Goal: Task Accomplishment & Management: Manage account settings

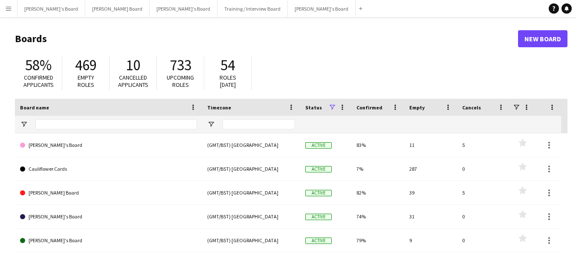
click at [6, 6] on app-icon "Menu" at bounding box center [8, 8] width 7 height 7
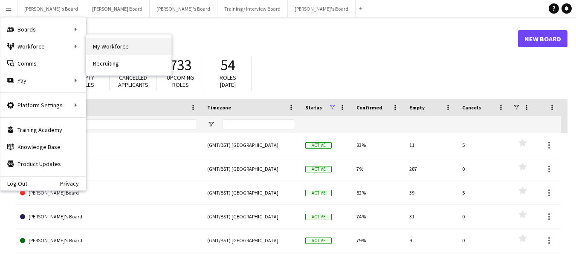
click at [96, 46] on link "My Workforce" at bounding box center [128, 46] width 85 height 17
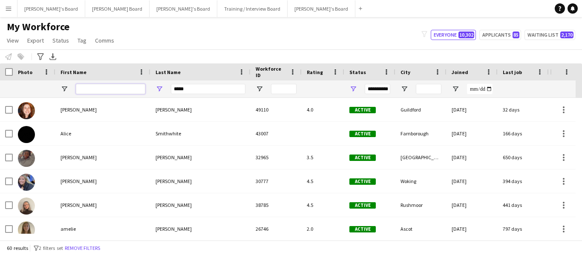
click at [130, 87] on input "First Name Filter Input" at bounding box center [110, 89] width 69 height 10
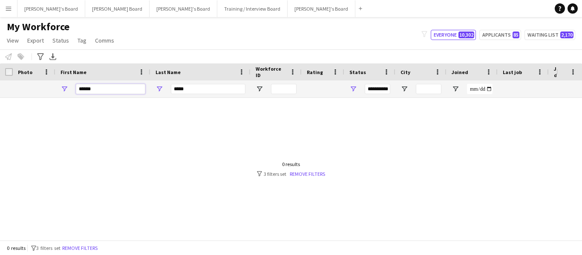
type input "******"
drag, startPoint x: 188, startPoint y: 89, endPoint x: 162, endPoint y: 87, distance: 26.9
click at [162, 87] on div "*****" at bounding box center [200, 89] width 100 height 17
type input "*****"
click at [116, 92] on input "******" at bounding box center [110, 89] width 69 height 10
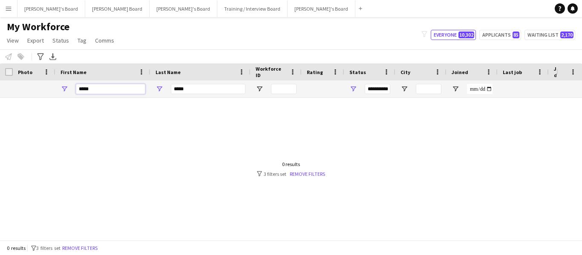
type input "*****"
click at [355, 89] on span "Open Filter Menu" at bounding box center [354, 89] width 8 height 8
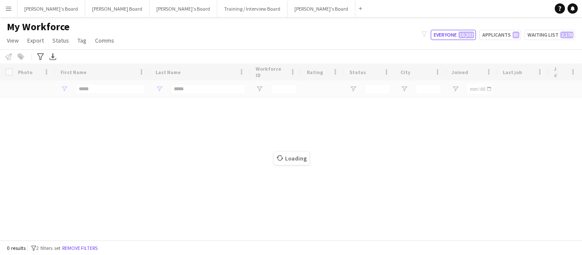
click at [160, 114] on div "Loading" at bounding box center [291, 152] width 582 height 177
click at [116, 89] on div "Loading" at bounding box center [291, 152] width 582 height 177
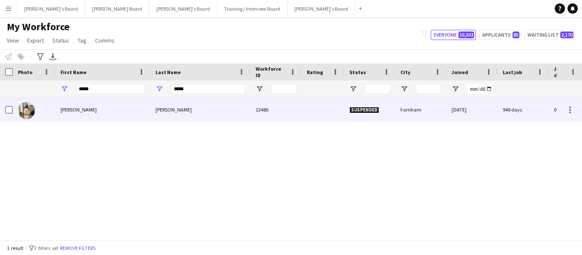
click at [158, 111] on div "Nigel" at bounding box center [200, 109] width 100 height 23
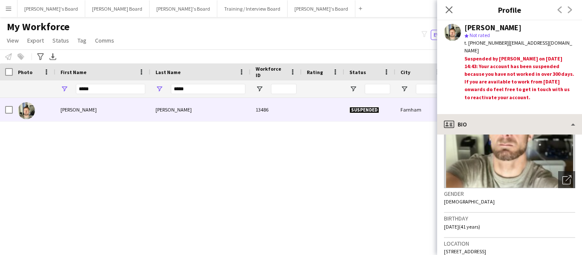
scroll to position [85, 0]
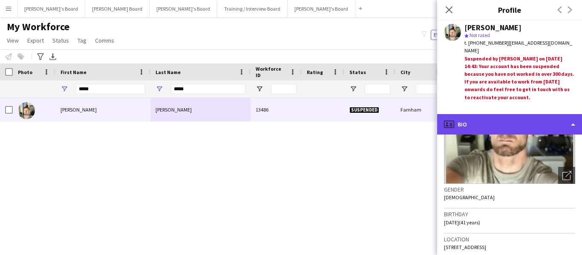
click at [501, 124] on div "profile Bio" at bounding box center [509, 124] width 145 height 20
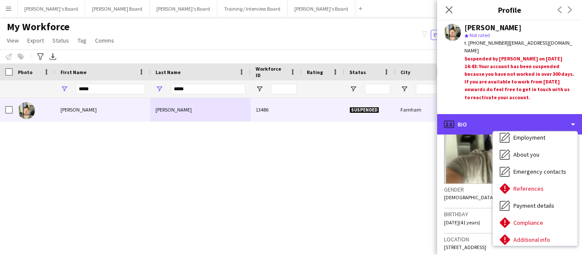
scroll to position [114, 0]
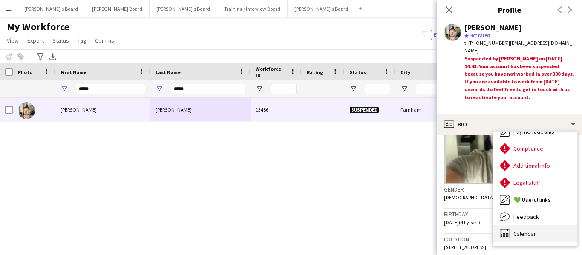
click at [528, 234] on span "Calendar" at bounding box center [525, 234] width 23 height 8
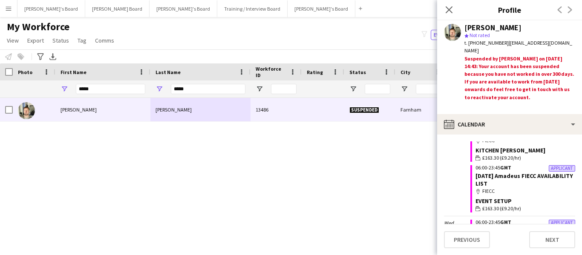
scroll to position [6648, 0]
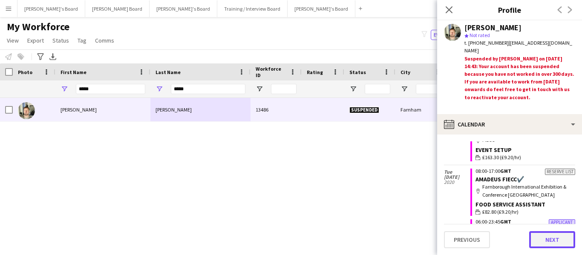
click at [552, 243] on button "Next" at bounding box center [552, 239] width 46 height 17
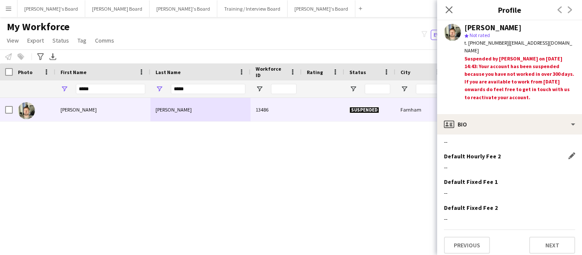
scroll to position [583, 0]
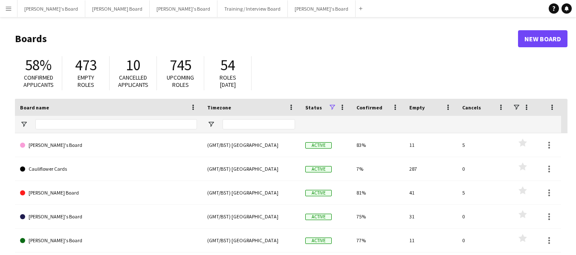
click at [8, 9] on app-icon "Menu" at bounding box center [8, 8] width 7 height 7
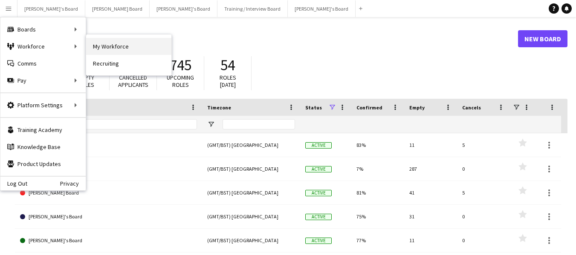
click at [124, 46] on link "My Workforce" at bounding box center [128, 46] width 85 height 17
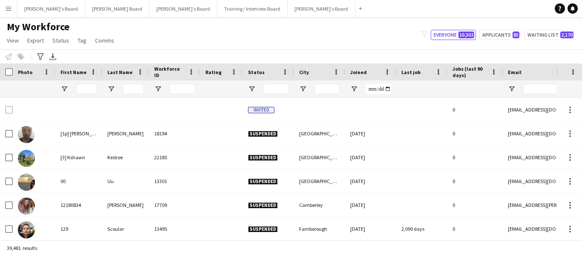
type input "*****"
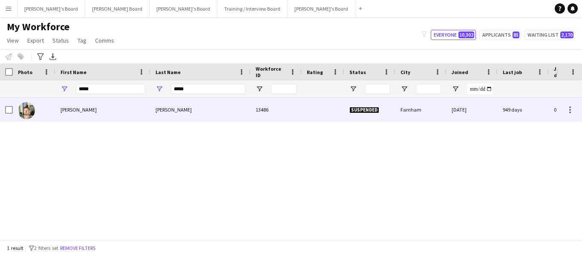
click at [78, 109] on div "[PERSON_NAME]" at bounding box center [102, 109] width 95 height 23
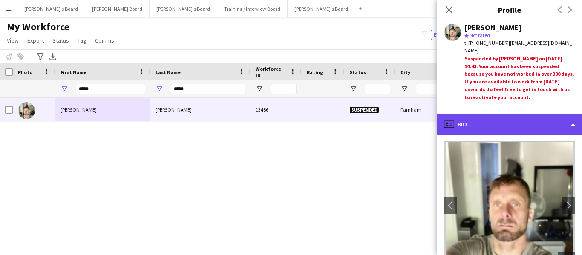
click at [482, 127] on div "profile Bio" at bounding box center [509, 124] width 145 height 20
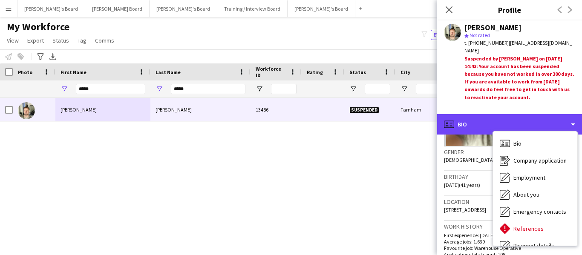
scroll to position [170, 0]
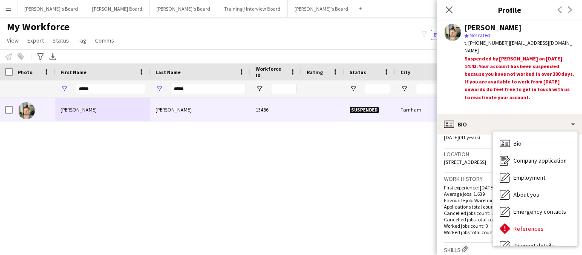
click at [468, 145] on div "Birthday 15-10-1983 (41 years)" at bounding box center [509, 136] width 131 height 25
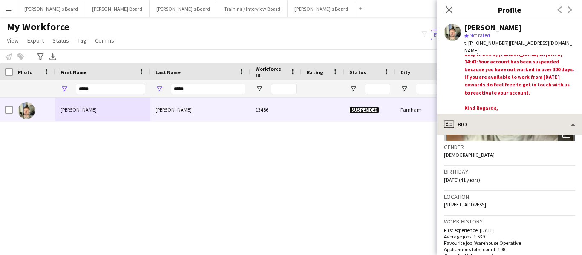
scroll to position [6, 0]
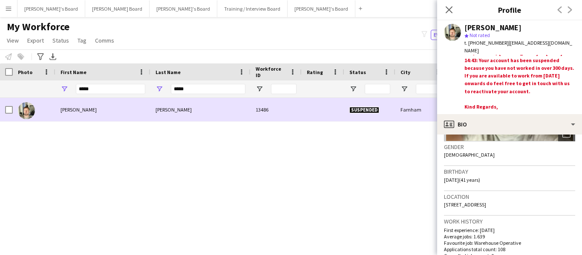
click at [13, 108] on div at bounding box center [34, 109] width 43 height 23
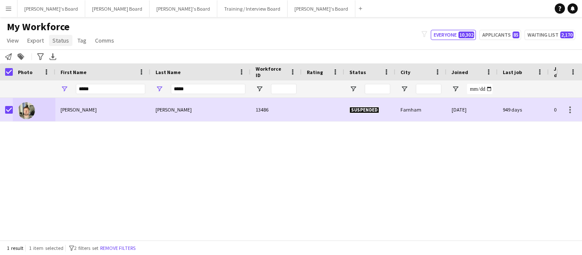
click at [63, 41] on span "Status" at bounding box center [60, 41] width 17 height 8
click at [64, 58] on span "Edit" at bounding box center [61, 59] width 10 height 8
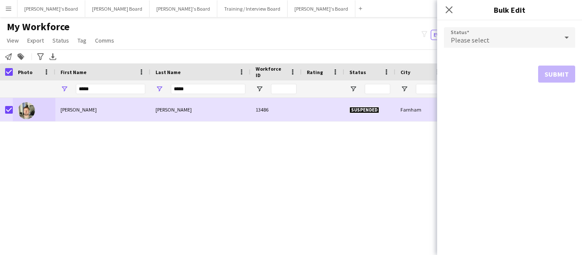
click at [513, 39] on div "Please select" at bounding box center [501, 37] width 114 height 20
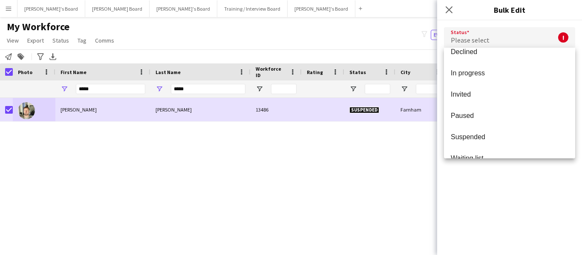
scroll to position [88, 0]
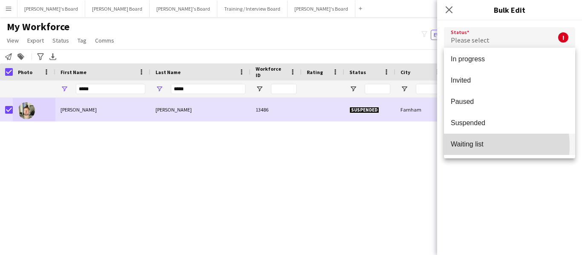
click at [473, 146] on span "Waiting list" at bounding box center [510, 144] width 118 height 8
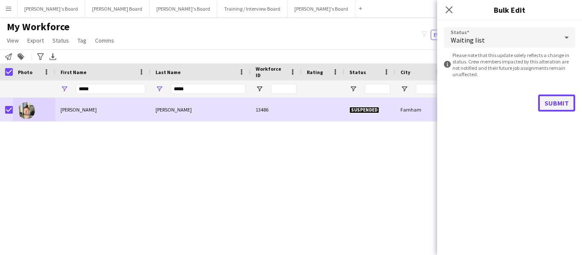
click at [569, 104] on button "Submit" at bounding box center [556, 103] width 37 height 17
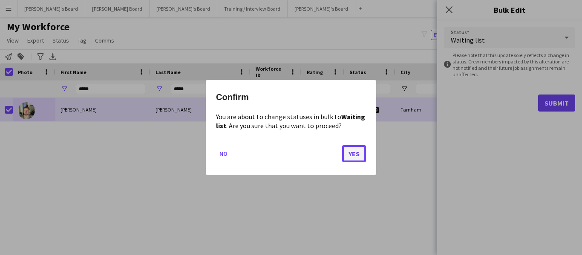
click at [358, 154] on button "Yes" at bounding box center [354, 153] width 24 height 17
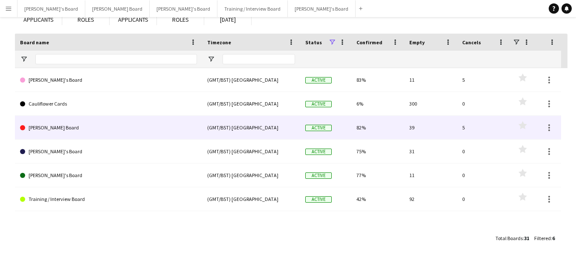
scroll to position [69, 0]
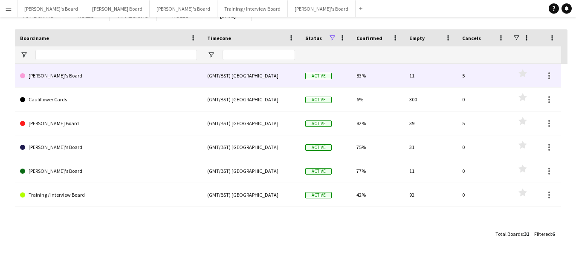
click at [55, 77] on link "[PERSON_NAME]'s Board" at bounding box center [108, 76] width 177 height 24
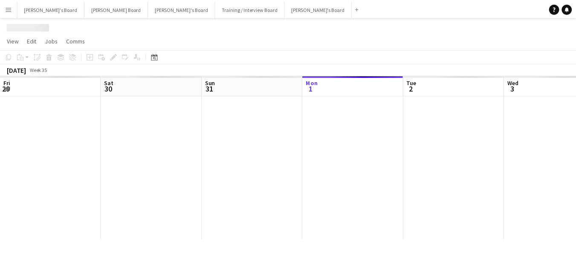
scroll to position [0, 204]
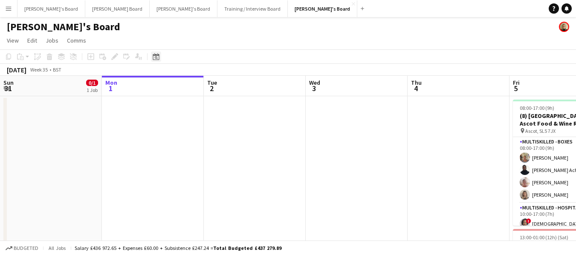
click at [157, 57] on icon "Date picker" at bounding box center [156, 56] width 7 height 7
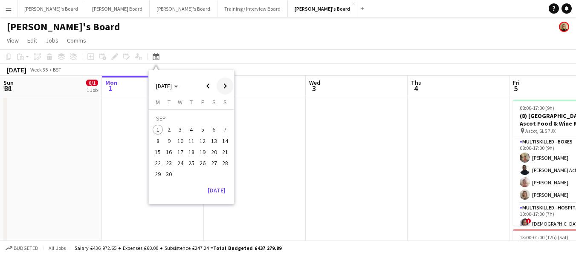
click at [224, 86] on span "Next month" at bounding box center [225, 86] width 17 height 17
click at [216, 132] on span "4" at bounding box center [214, 130] width 10 height 10
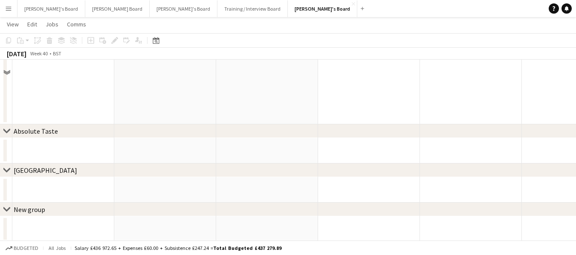
scroll to position [664, 0]
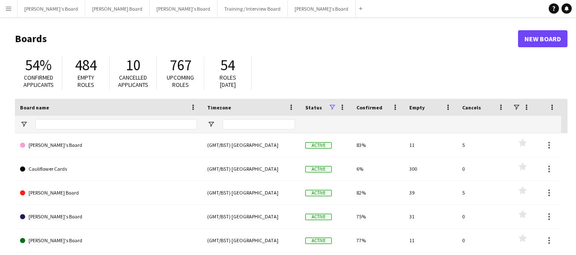
click at [9, 11] on app-icon "Menu" at bounding box center [8, 8] width 7 height 7
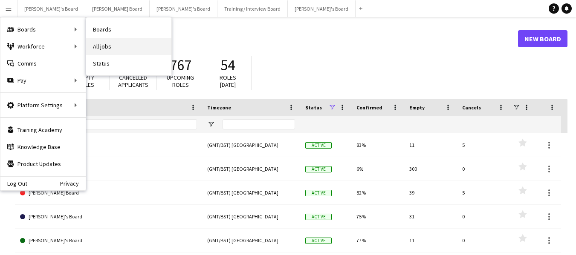
click at [104, 44] on link "All jobs" at bounding box center [128, 46] width 85 height 17
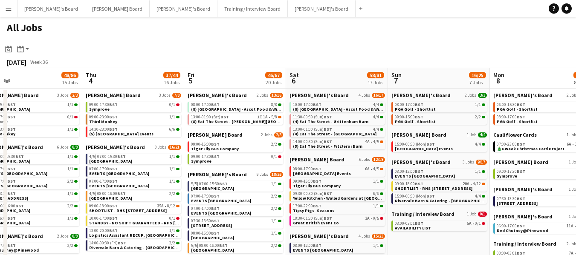
scroll to position [0, 275]
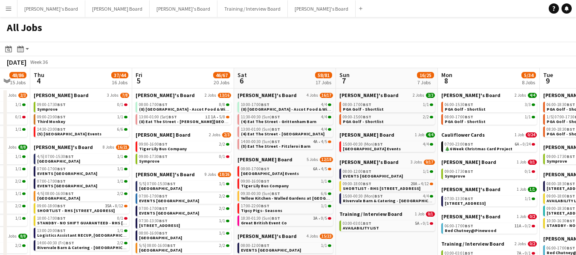
drag, startPoint x: 453, startPoint y: 80, endPoint x: 76, endPoint y: 83, distance: 377.2
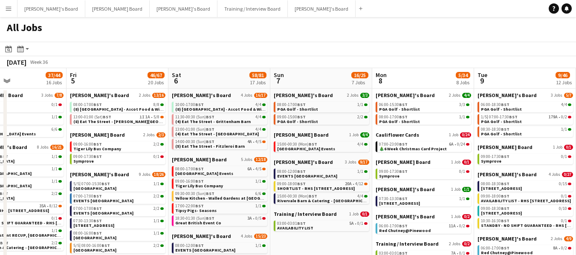
scroll to position [0, 268]
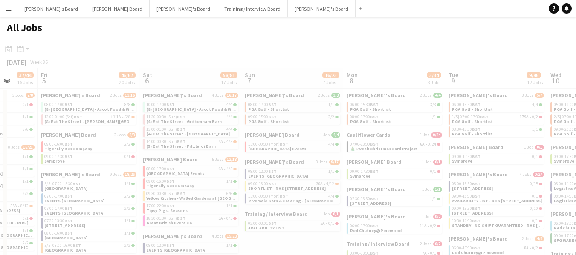
drag, startPoint x: 410, startPoint y: 81, endPoint x: 315, endPoint y: 82, distance: 94.6
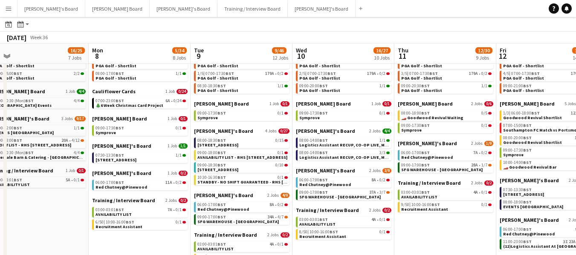
scroll to position [0, 321]
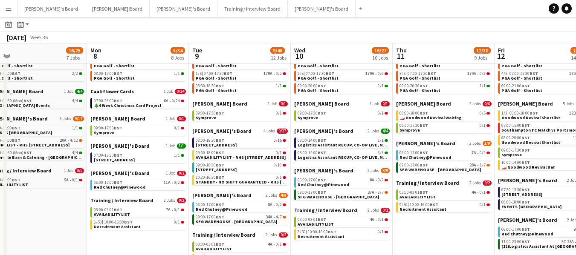
drag, startPoint x: 400, startPoint y: 52, endPoint x: 144, endPoint y: 74, distance: 257.1
click at [144, 74] on app-calendar-viewport "Thu 4 37/44 16 Jobs Fri 5 46/67 20 Jobs Sat 6 58/81 17 Jobs Sun 7 16/25 7 Jobs …" at bounding box center [288, 257] width 576 height 516
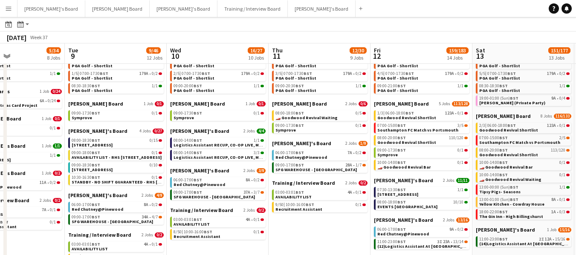
scroll to position [0, 284]
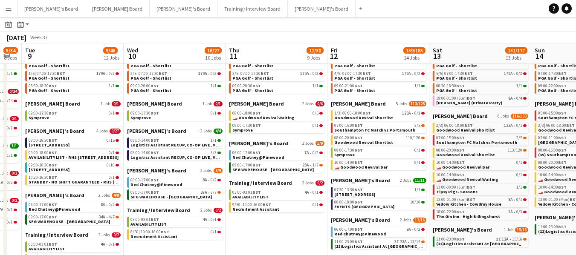
drag, startPoint x: 346, startPoint y: 52, endPoint x: 179, endPoint y: 71, distance: 168.1
click at [140, 72] on app-calendar-viewport "Sat 6 58/81 17 Jobs Sun 7 16/25 7 Jobs Mon 8 5/34 8 Jobs Tue 9 9/46 12 Jobs Wed…" at bounding box center [288, 257] width 576 height 516
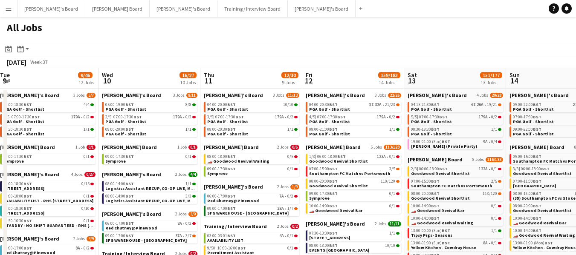
scroll to position [0, 358]
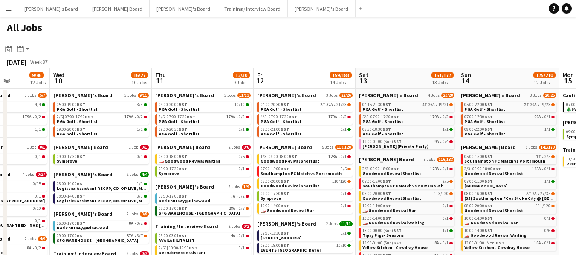
drag, startPoint x: 162, startPoint y: 80, endPoint x: 89, endPoint y: 66, distance: 74.2
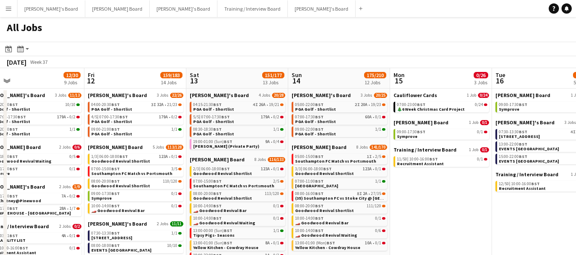
scroll to position [0, 336]
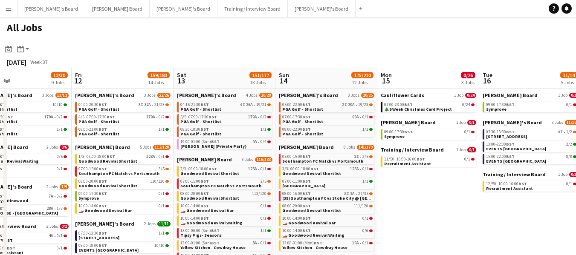
drag, startPoint x: 292, startPoint y: 72, endPoint x: 112, endPoint y: 74, distance: 180.7
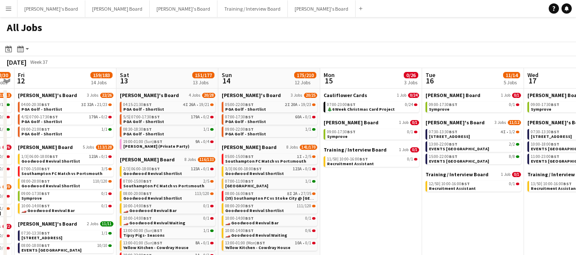
scroll to position [0, 286]
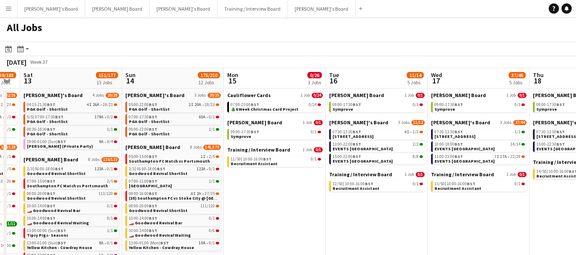
drag, startPoint x: 331, startPoint y: 78, endPoint x: 190, endPoint y: 84, distance: 141.2
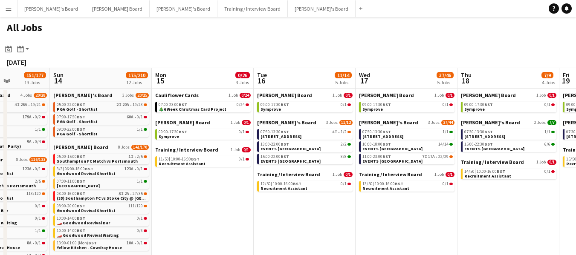
scroll to position [0, 280]
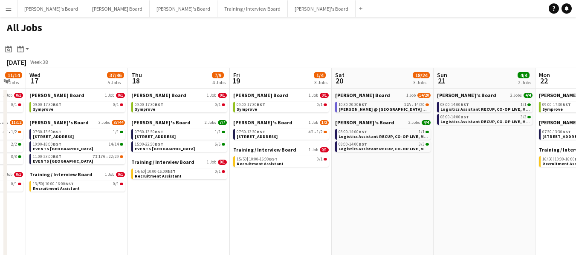
drag, startPoint x: 438, startPoint y: 76, endPoint x: 28, endPoint y: 101, distance: 410.3
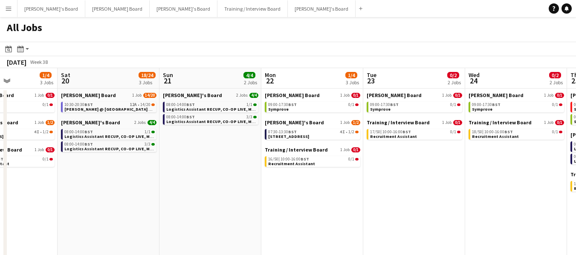
scroll to position [0, 367]
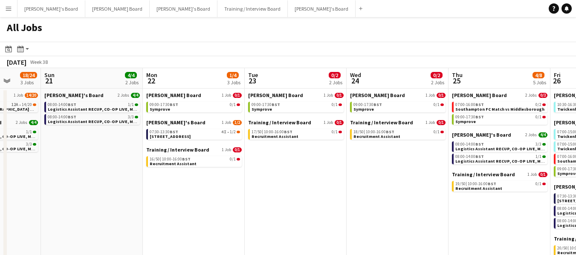
drag, startPoint x: 329, startPoint y: 80, endPoint x: 0, endPoint y: 64, distance: 329.9
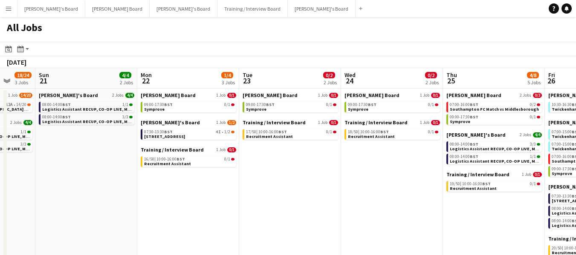
drag, startPoint x: 416, startPoint y: 76, endPoint x: 196, endPoint y: 78, distance: 220.4
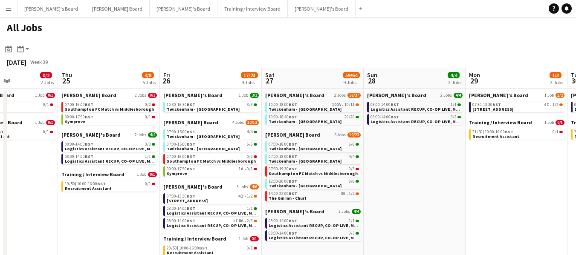
scroll to position [0, 366]
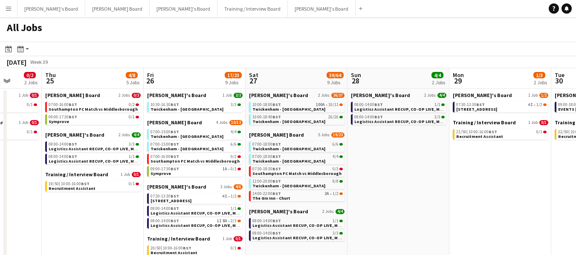
drag, startPoint x: 443, startPoint y: 80, endPoint x: 309, endPoint y: 90, distance: 134.7
click at [284, 118] on div "10:00-18:40 BST 26/26" at bounding box center [297, 117] width 90 height 4
